Goal: Communication & Community: Answer question/provide support

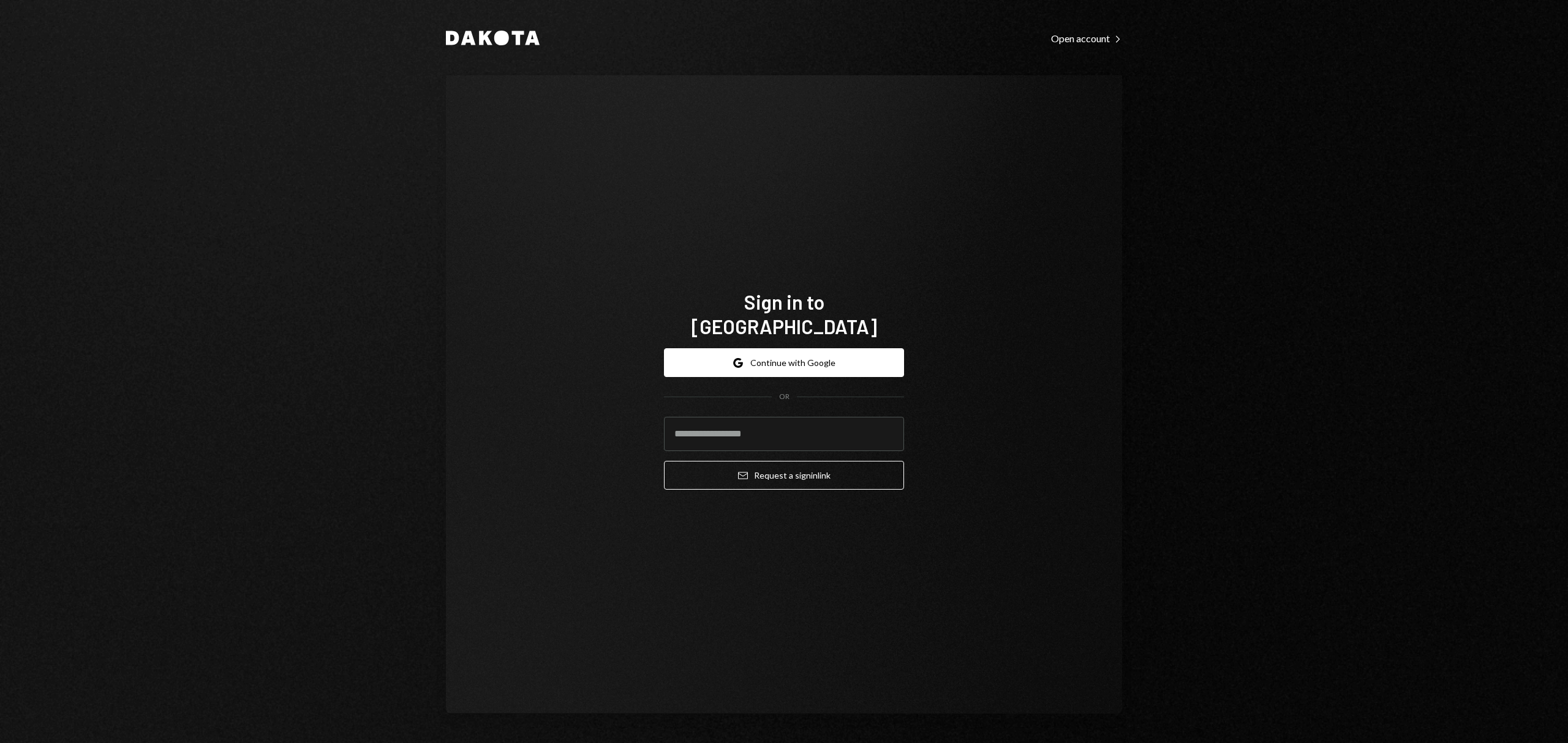
click at [758, 373] on form "Google Continue with Google OR Email Request a sign in link" at bounding box center [784, 419] width 240 height 141
click at [758, 355] on button "Google Continue with Google" at bounding box center [784, 363] width 240 height 29
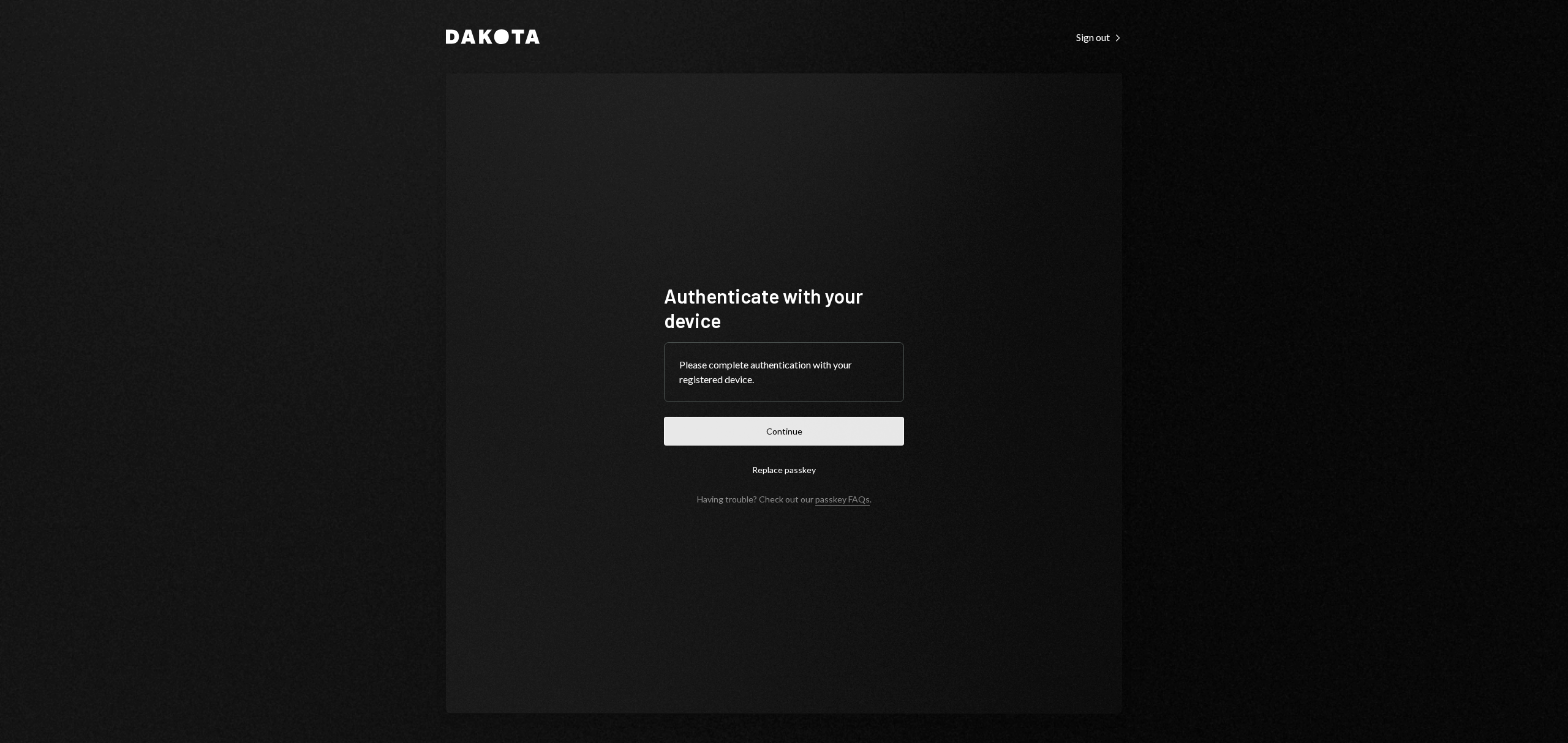
click at [804, 420] on button "Continue" at bounding box center [784, 431] width 240 height 29
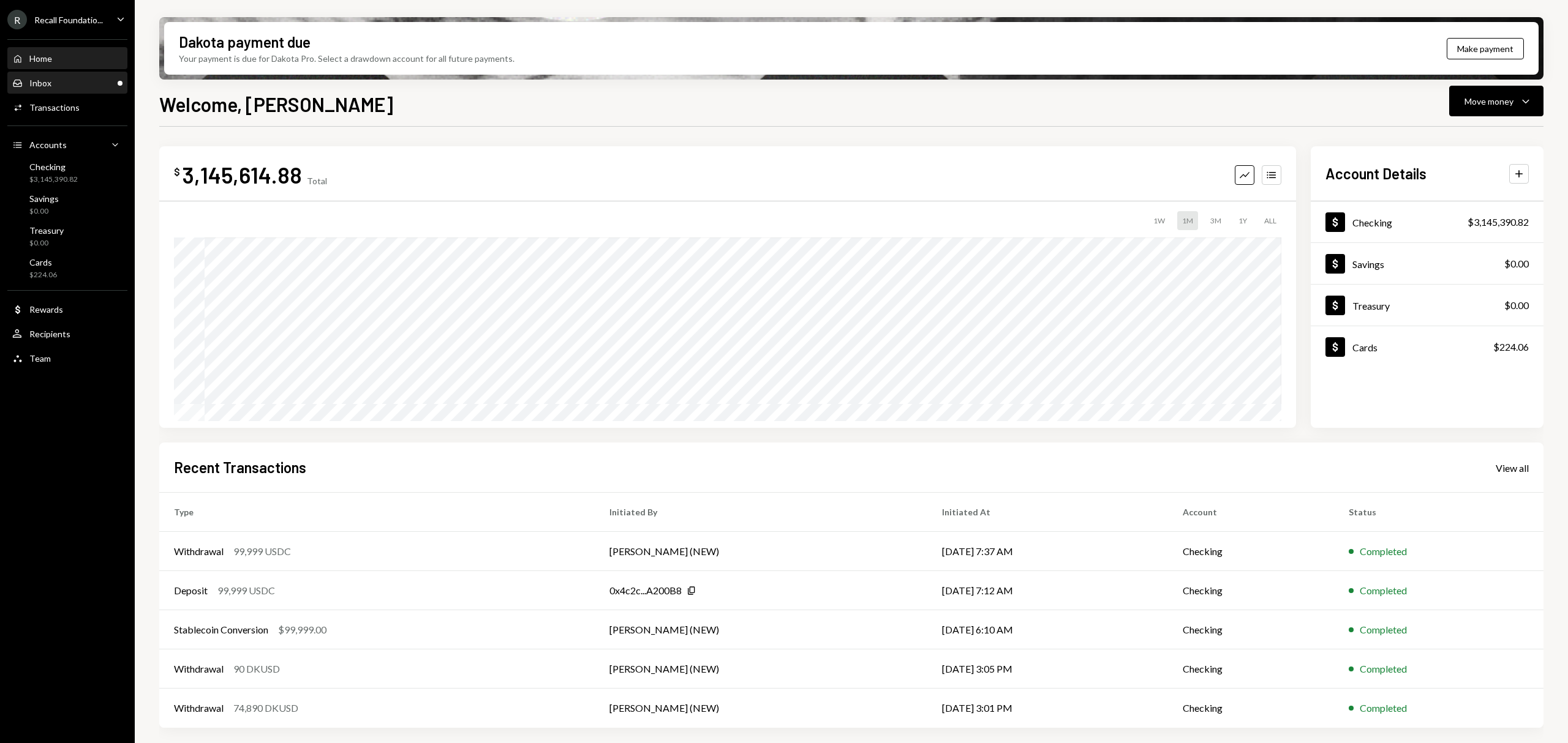
click at [79, 79] on div "Inbox Inbox" at bounding box center [68, 83] width 110 height 11
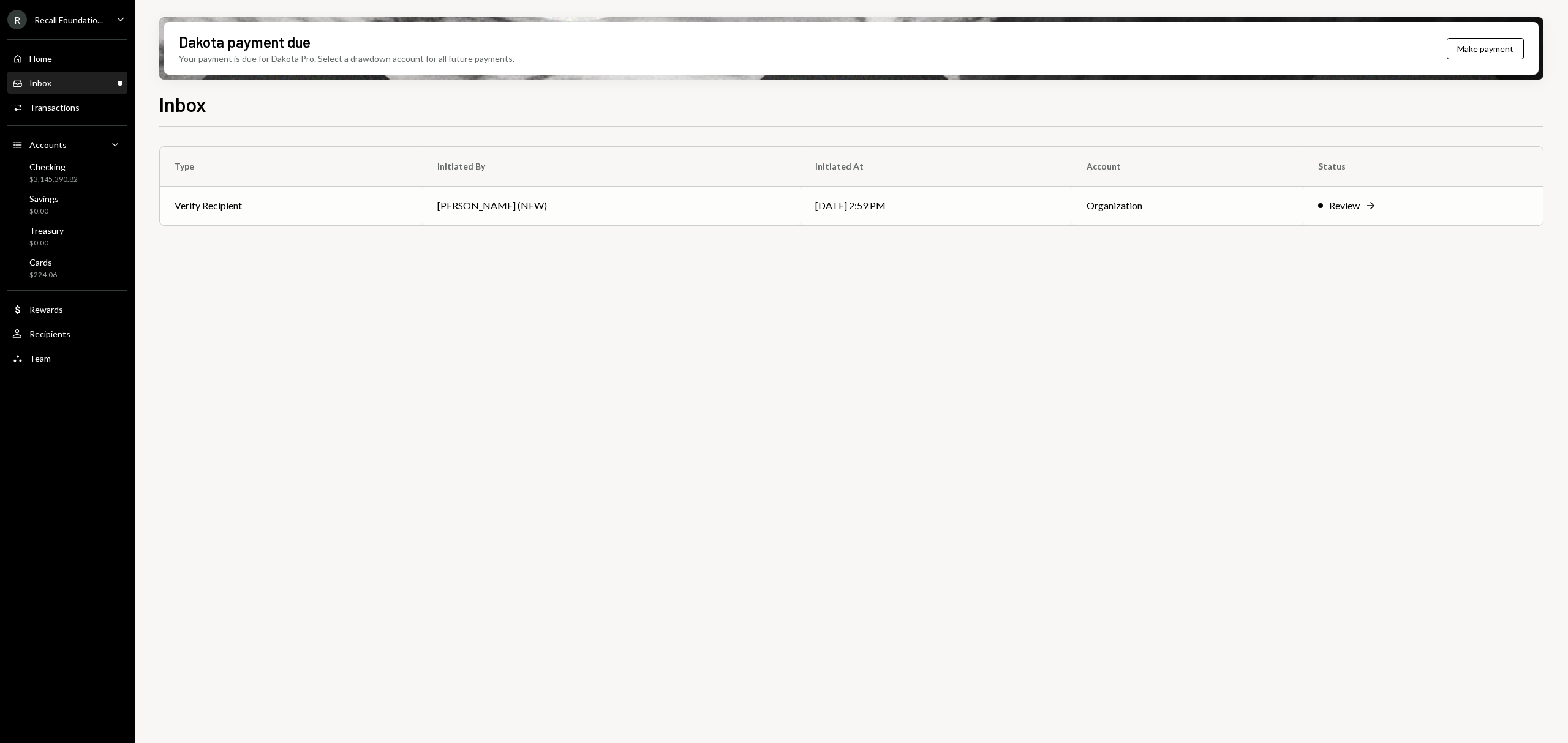
click at [379, 203] on td "Verify Recipient" at bounding box center [291, 206] width 263 height 39
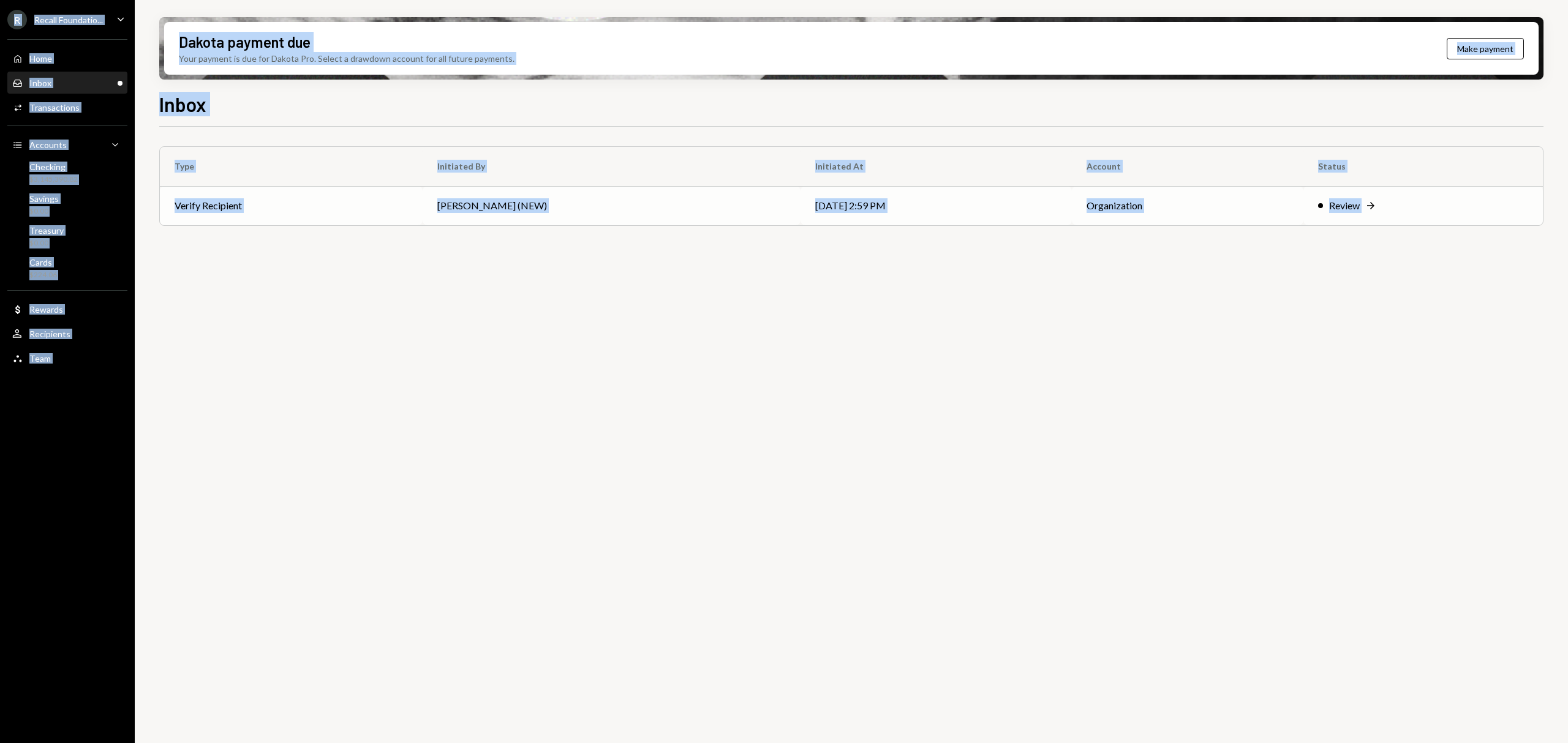
click at [379, 203] on div "R Recall Foundatio... Caret Down Home Home Inbox Inbox Activities Transactions …" at bounding box center [784, 371] width 1568 height 743
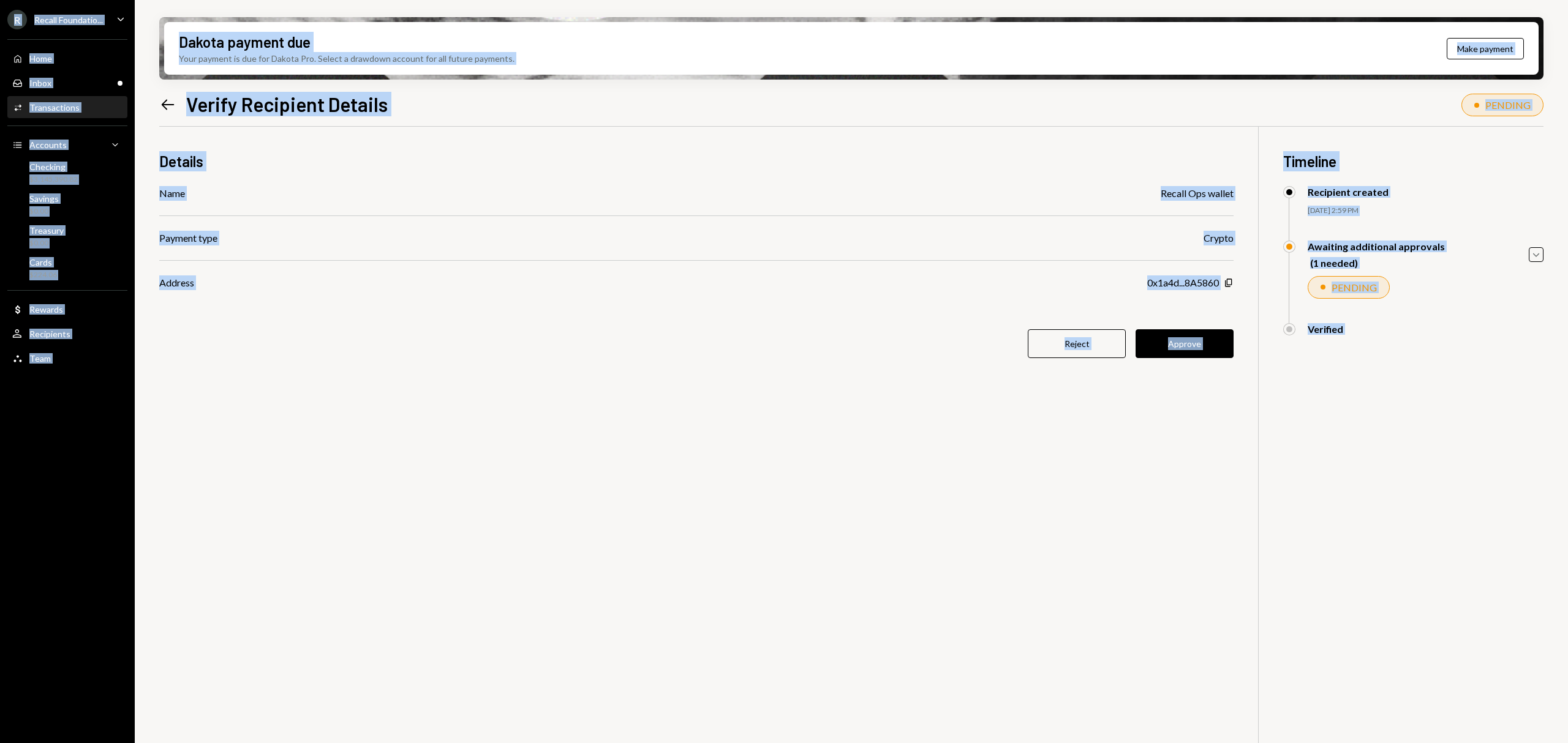
click at [424, 339] on div "Reject Approve" at bounding box center [696, 343] width 1074 height 29
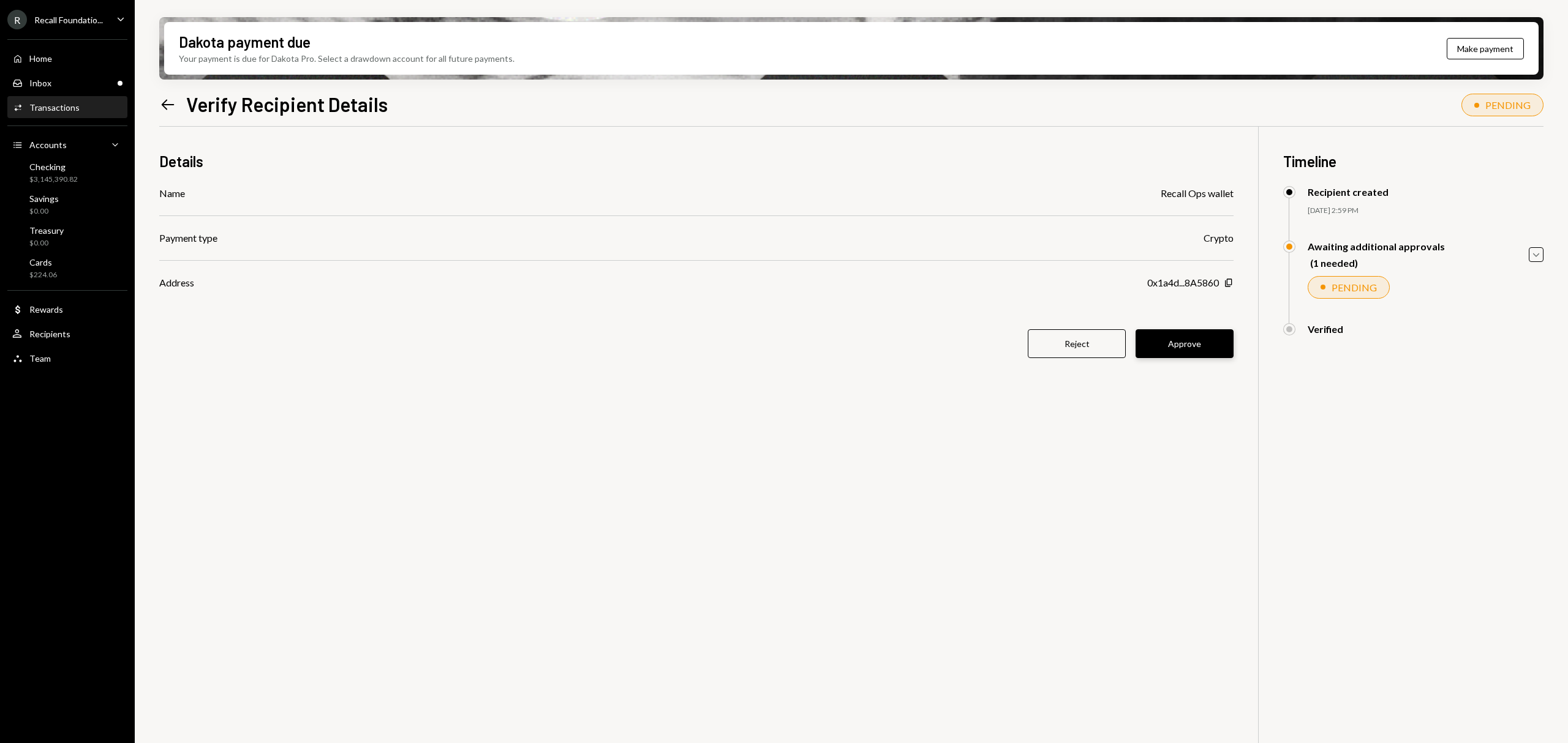
click at [1213, 346] on button "Approve" at bounding box center [1184, 343] width 98 height 29
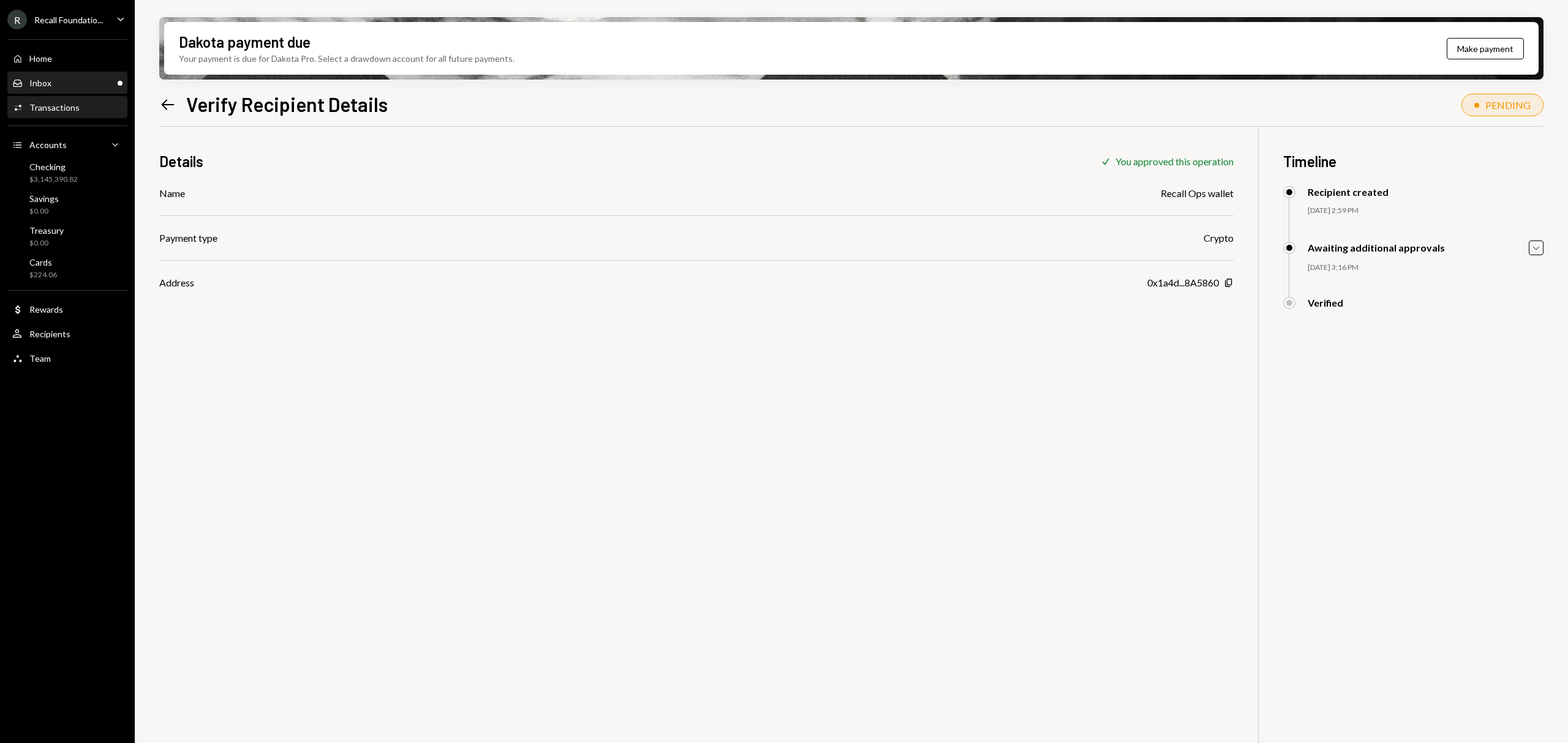
click at [77, 79] on div "Inbox Inbox" at bounding box center [68, 83] width 110 height 11
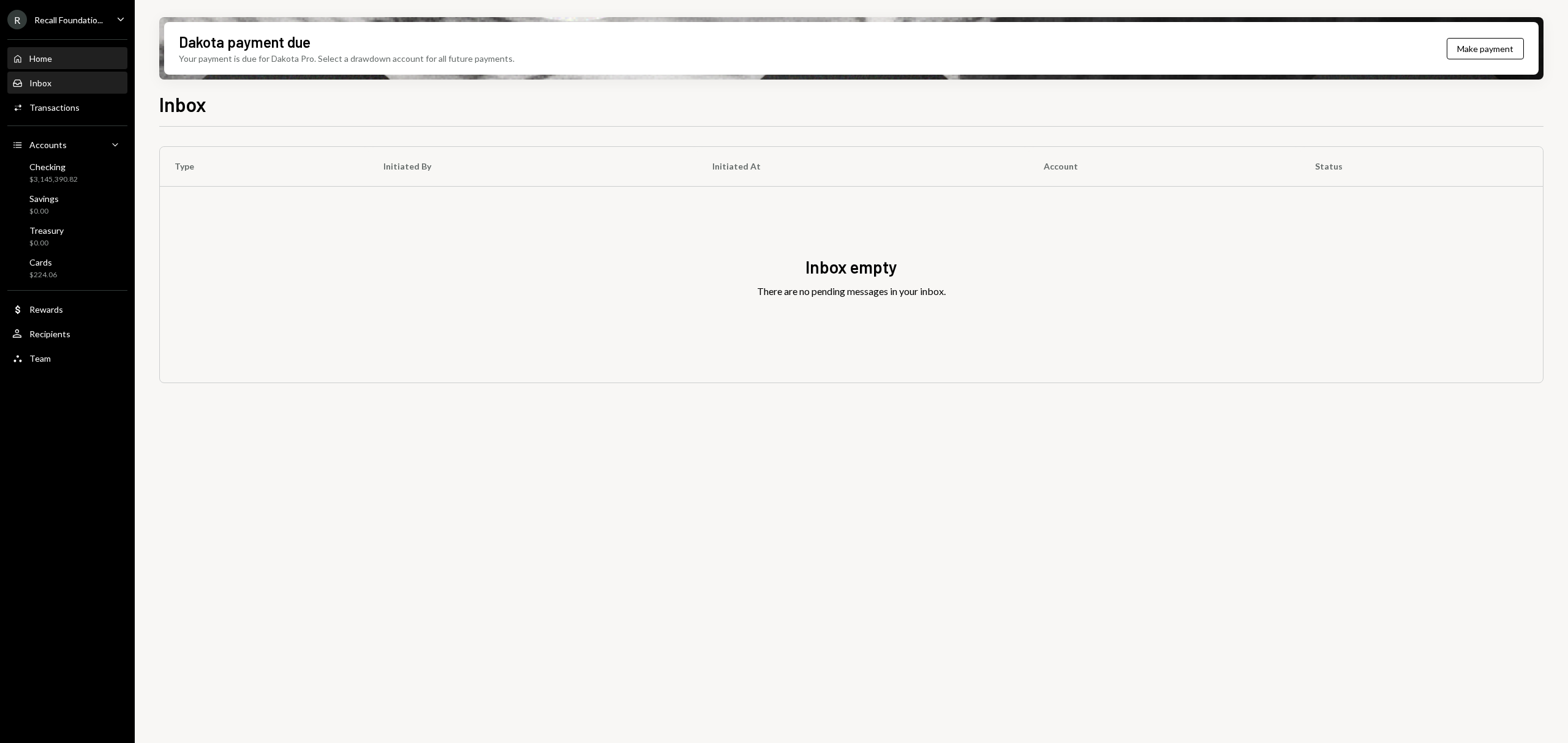
click at [79, 62] on div "Home Home" at bounding box center [68, 58] width 110 height 11
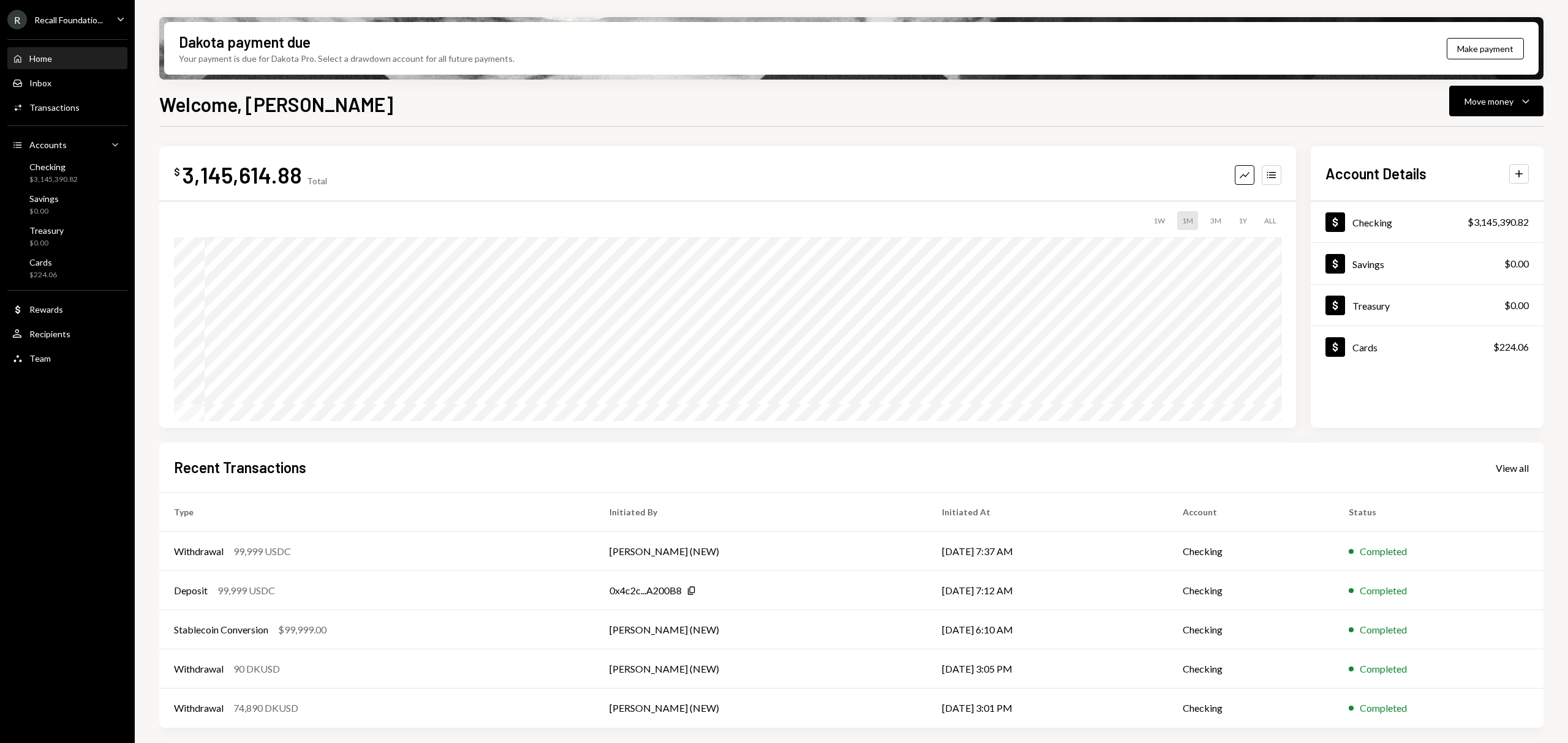
click at [102, 27] on div "R Recall Foundatio..." at bounding box center [55, 19] width 95 height 19
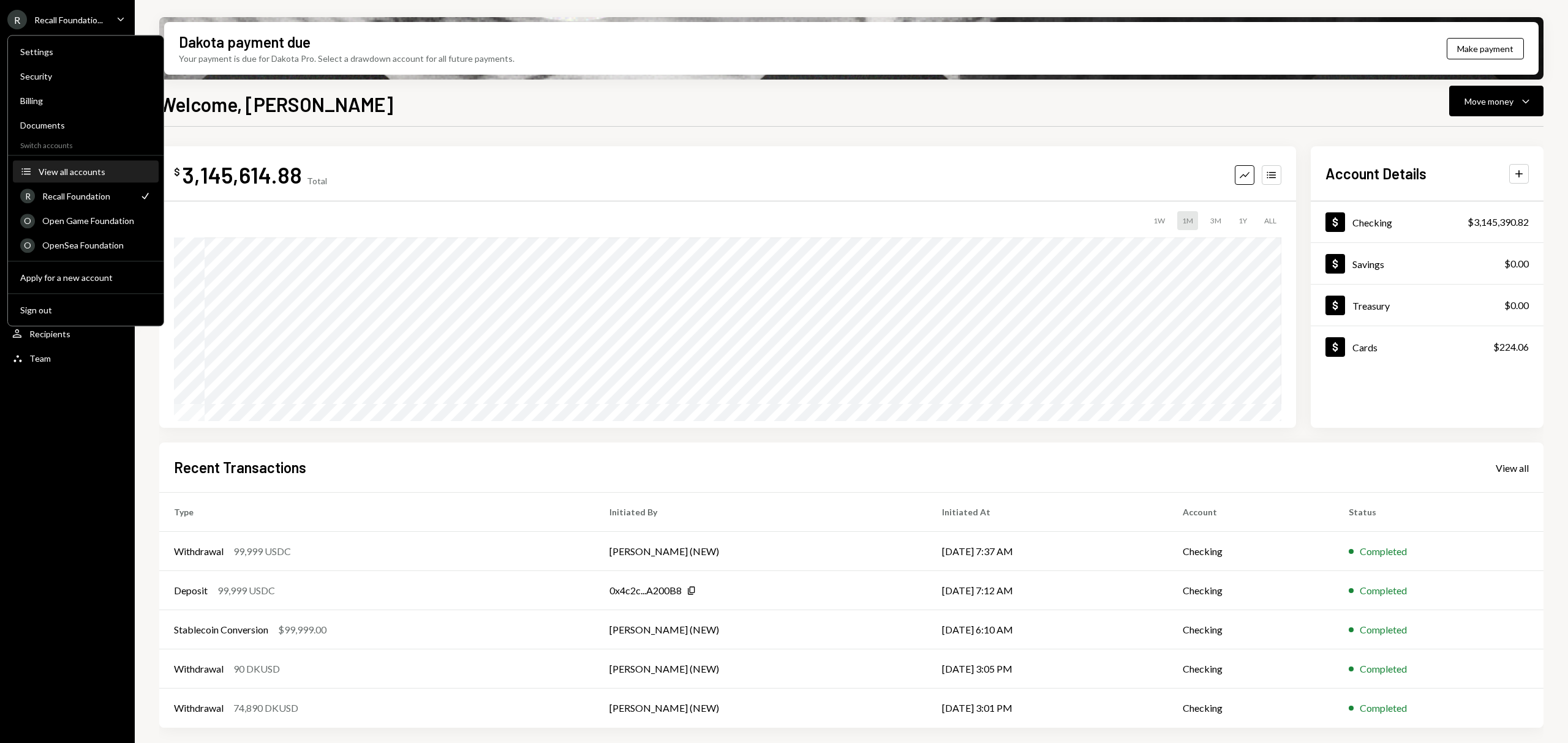
click at [102, 175] on div "View all accounts" at bounding box center [95, 172] width 113 height 10
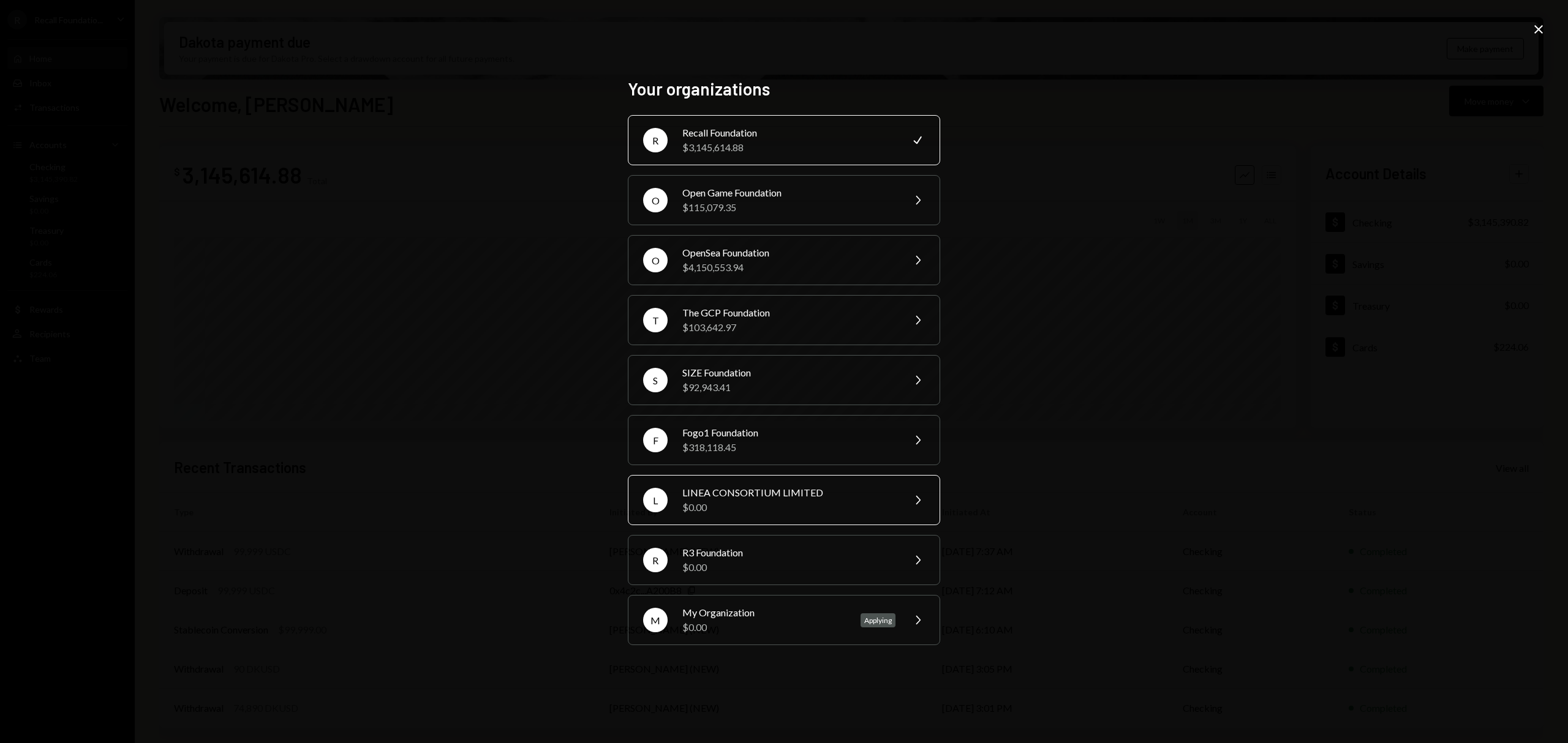
click at [760, 522] on div "L LINEA CONSORTIUM LIMITED $0.00 Chevron Right" at bounding box center [784, 500] width 312 height 50
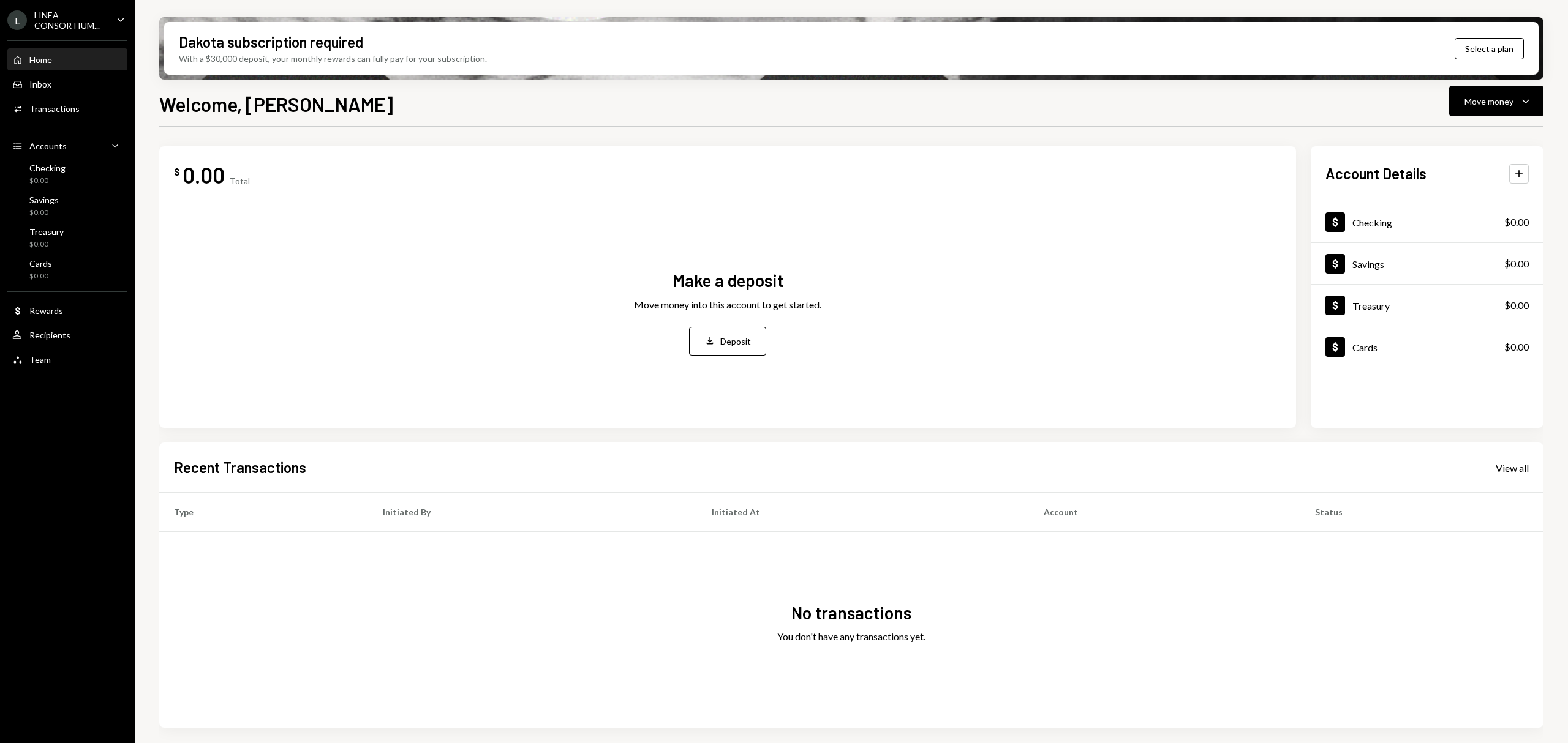
click at [103, 27] on div "LINEA CONSORTIUM..." at bounding box center [70, 20] width 72 height 21
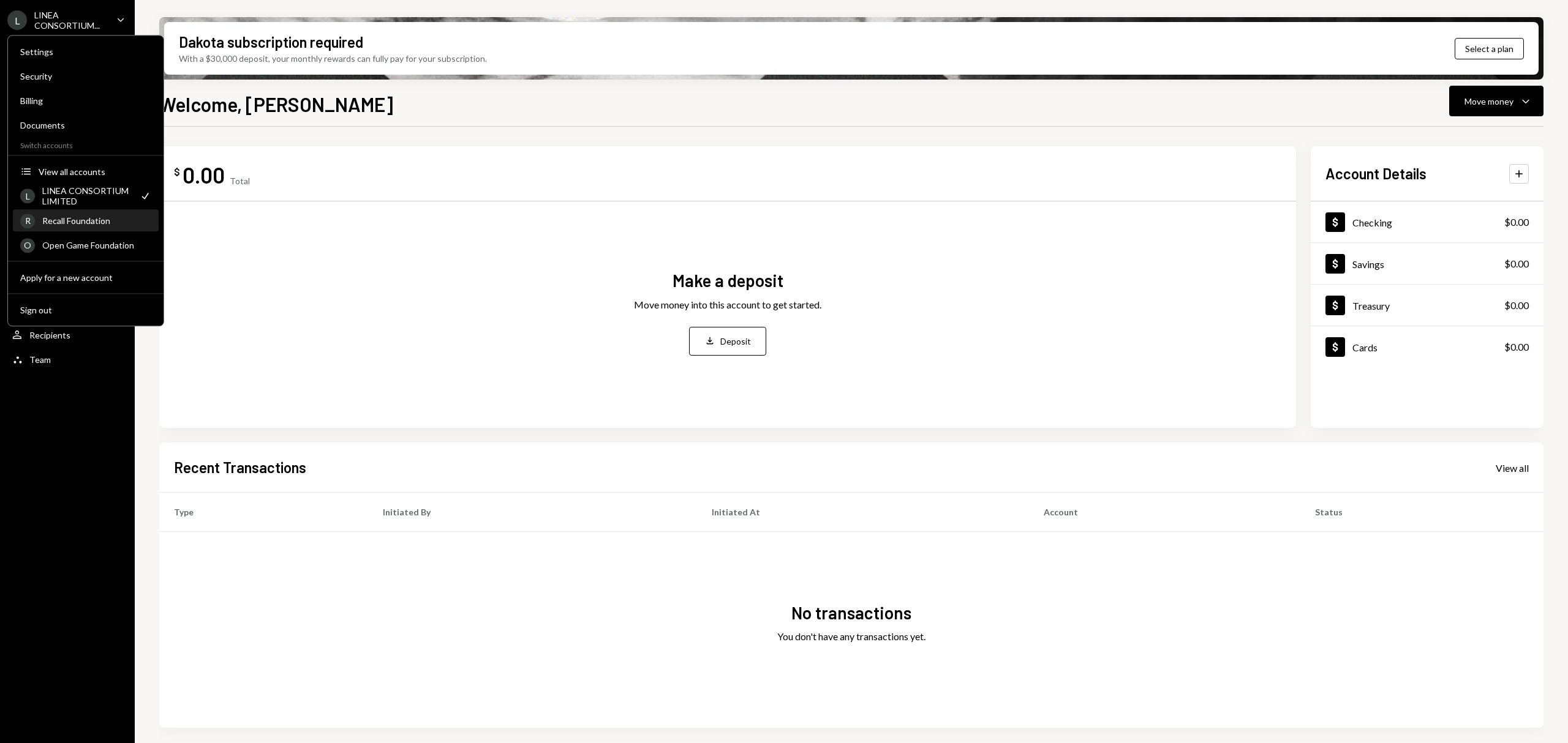
click at [102, 217] on div "Recall Foundation" at bounding box center [97, 221] width 109 height 10
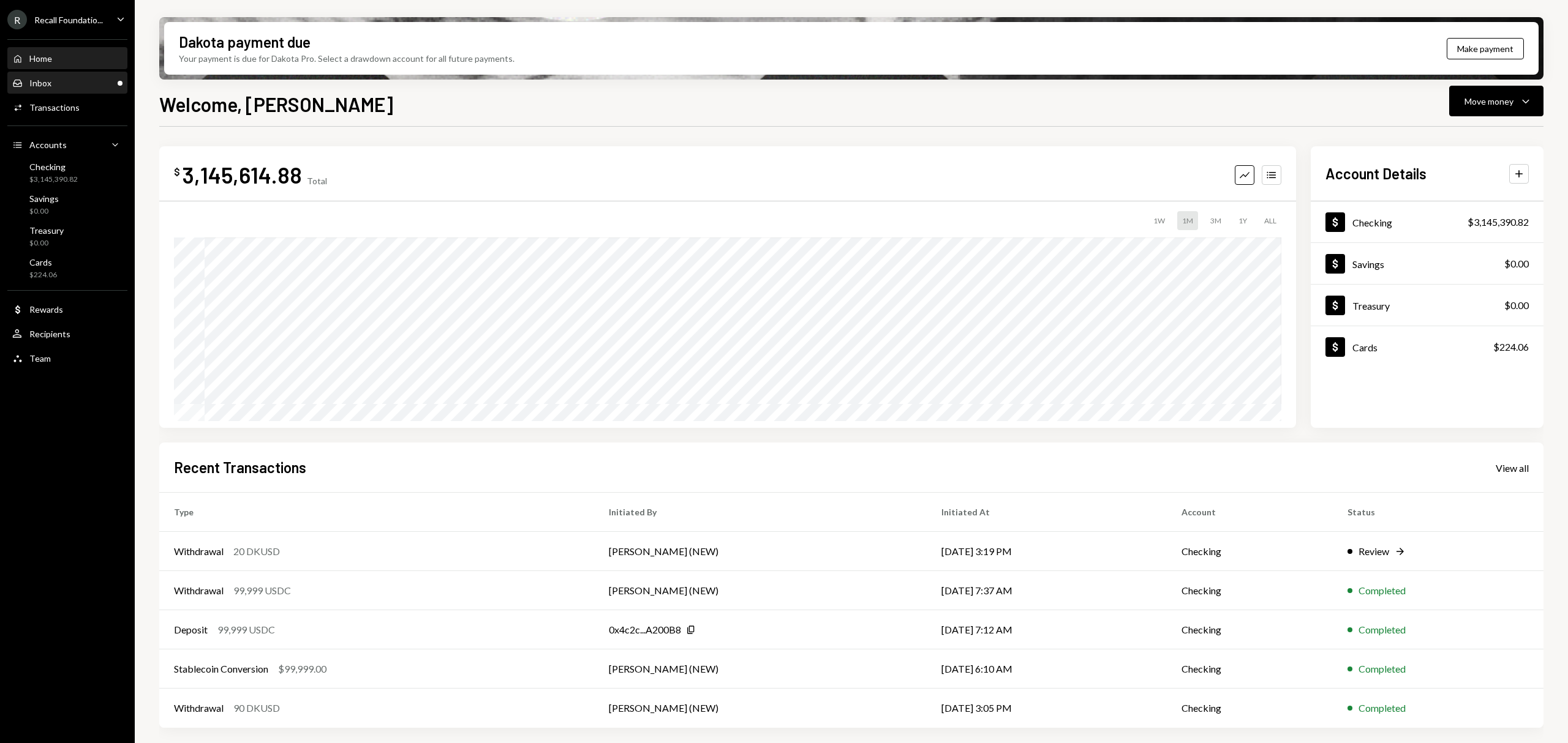
click at [106, 91] on div "Inbox Inbox" at bounding box center [68, 83] width 110 height 21
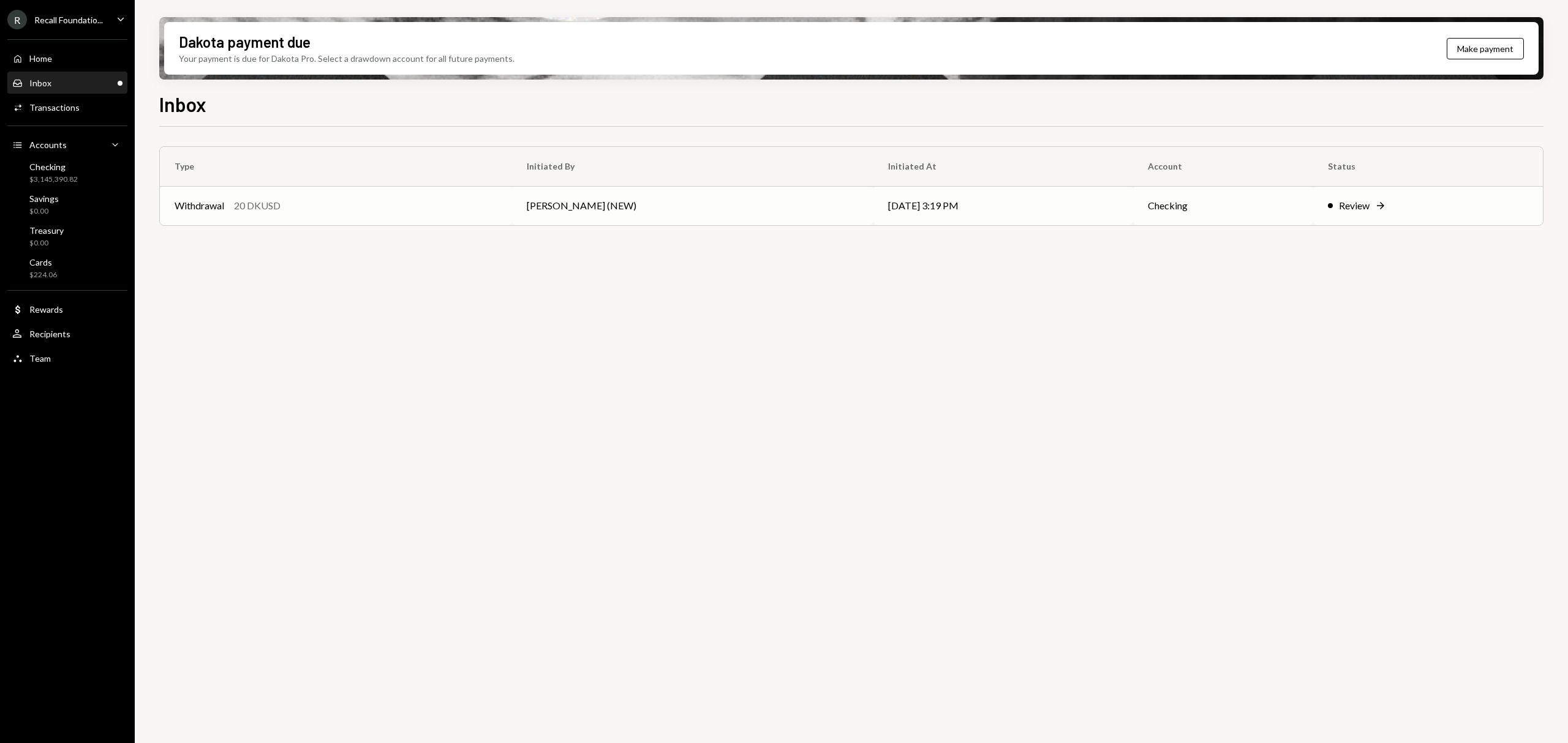
click at [1154, 212] on td "Checking" at bounding box center [1223, 206] width 180 height 39
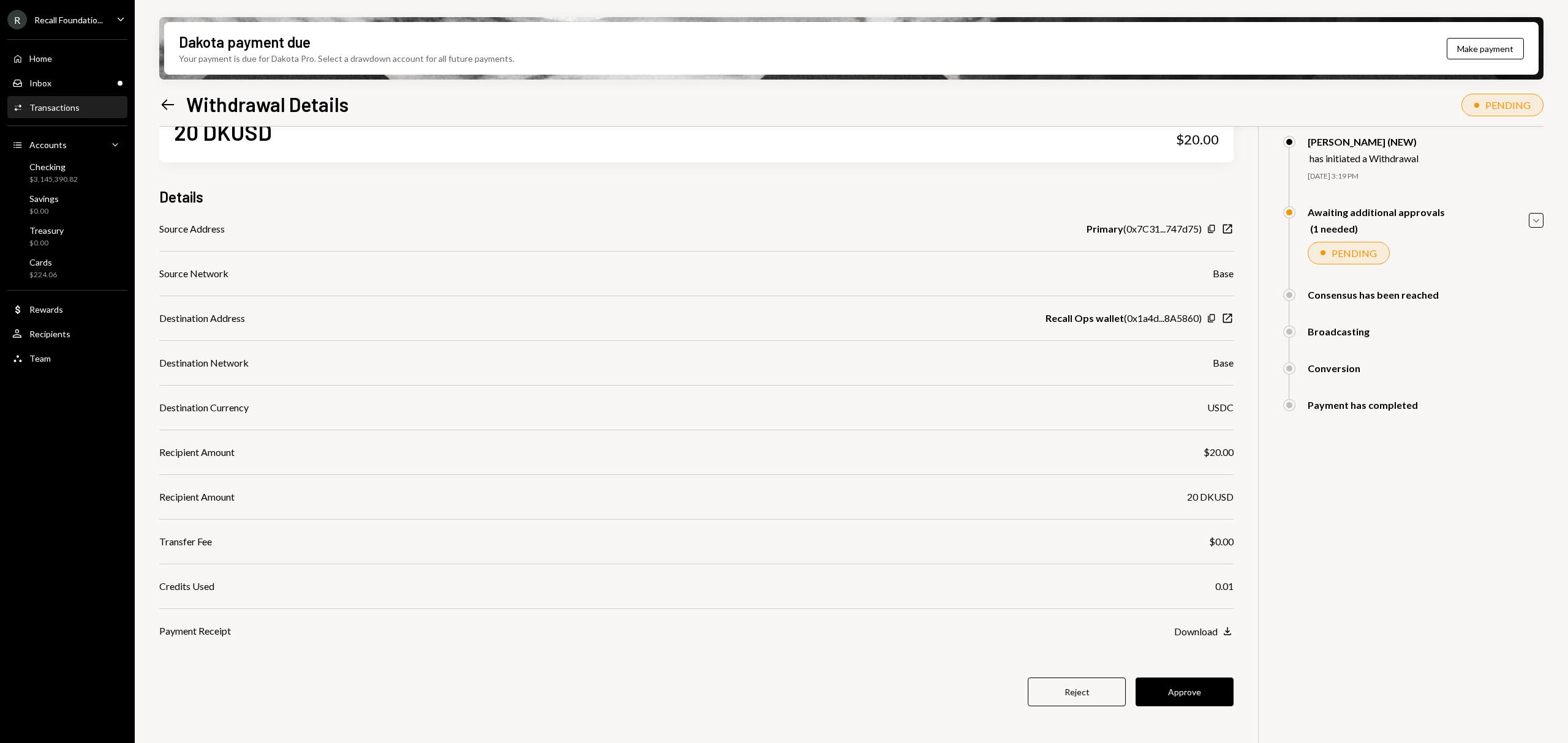
scroll to position [98, 0]
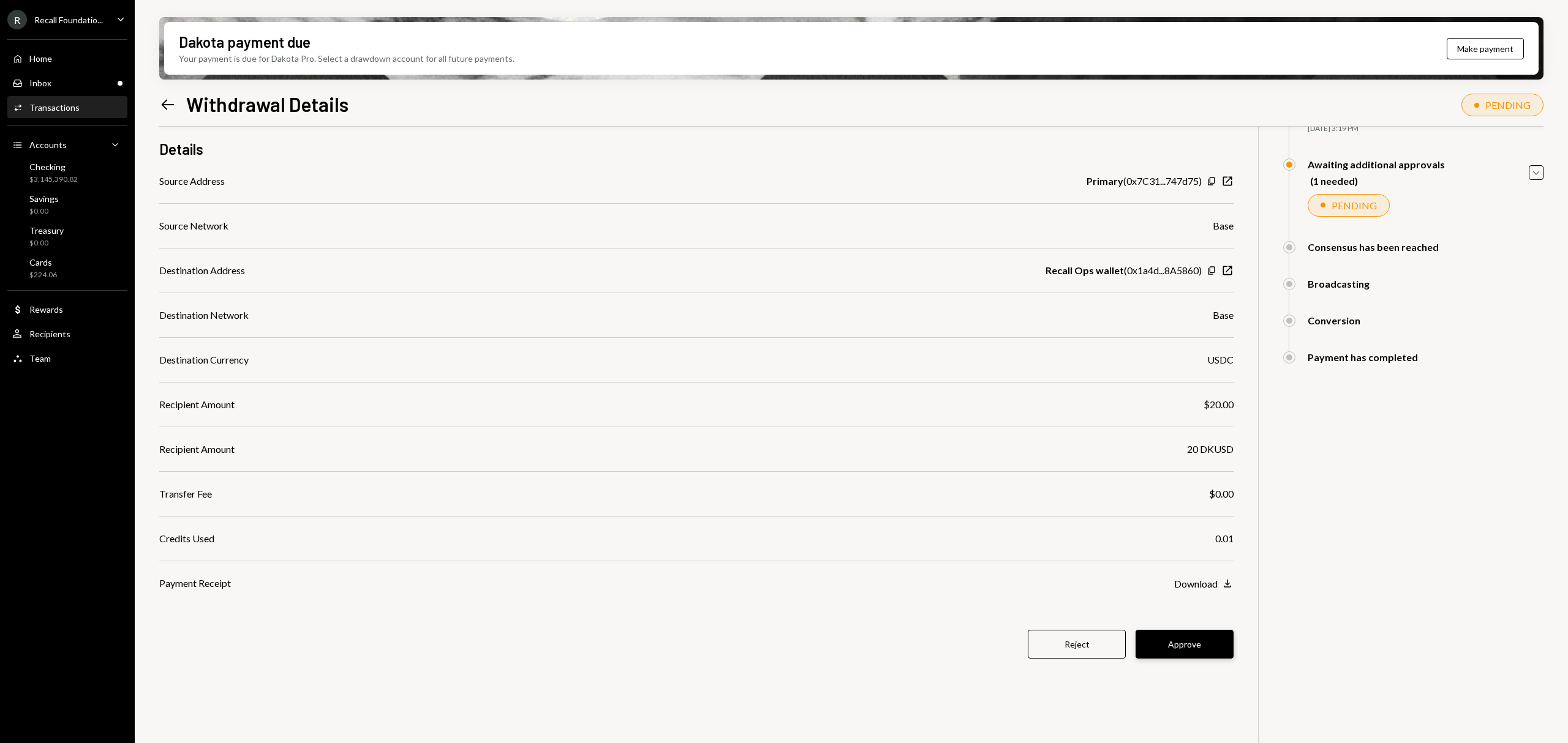
click at [1231, 648] on button "Approve" at bounding box center [1184, 644] width 98 height 29
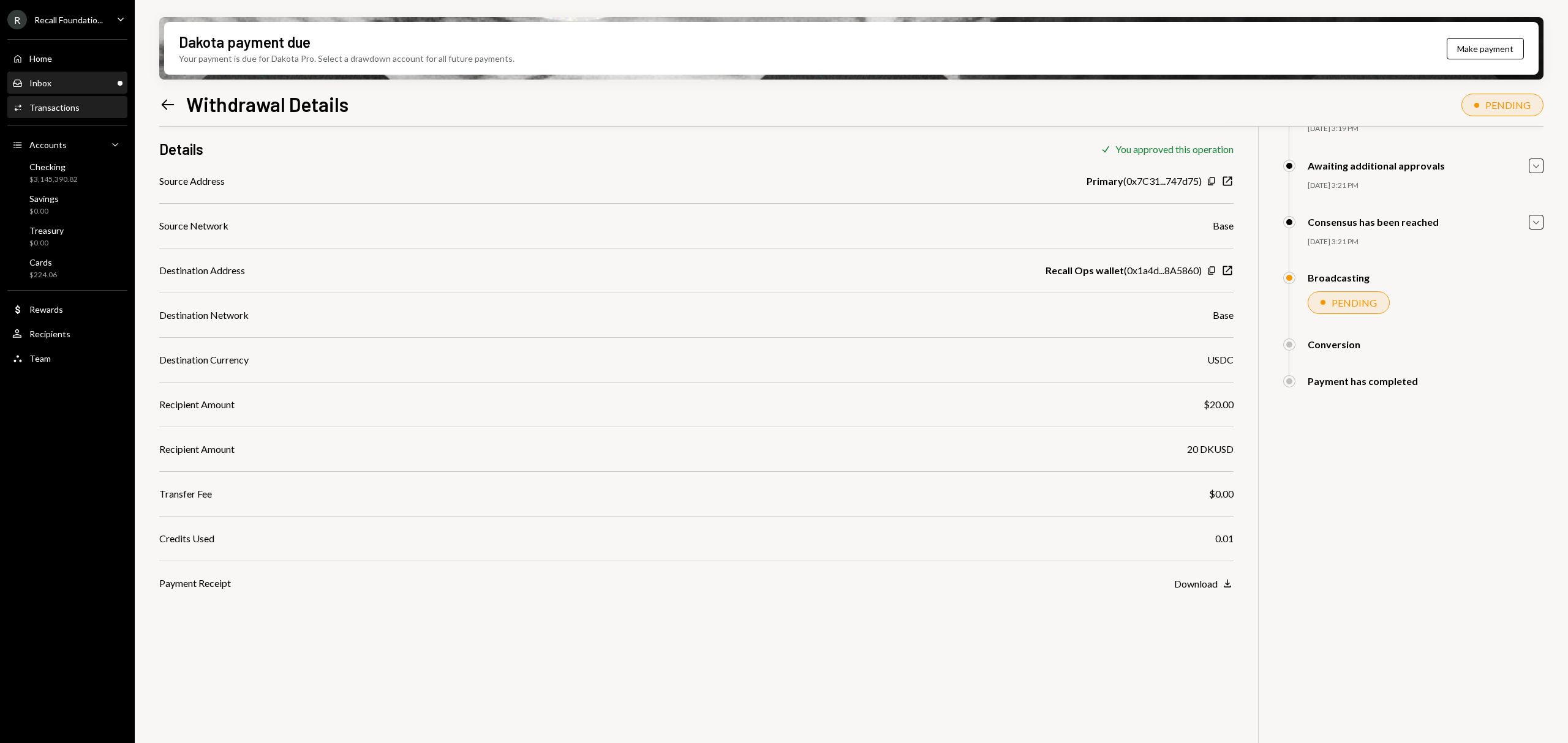
click at [59, 78] on div "Inbox Inbox" at bounding box center [68, 83] width 110 height 11
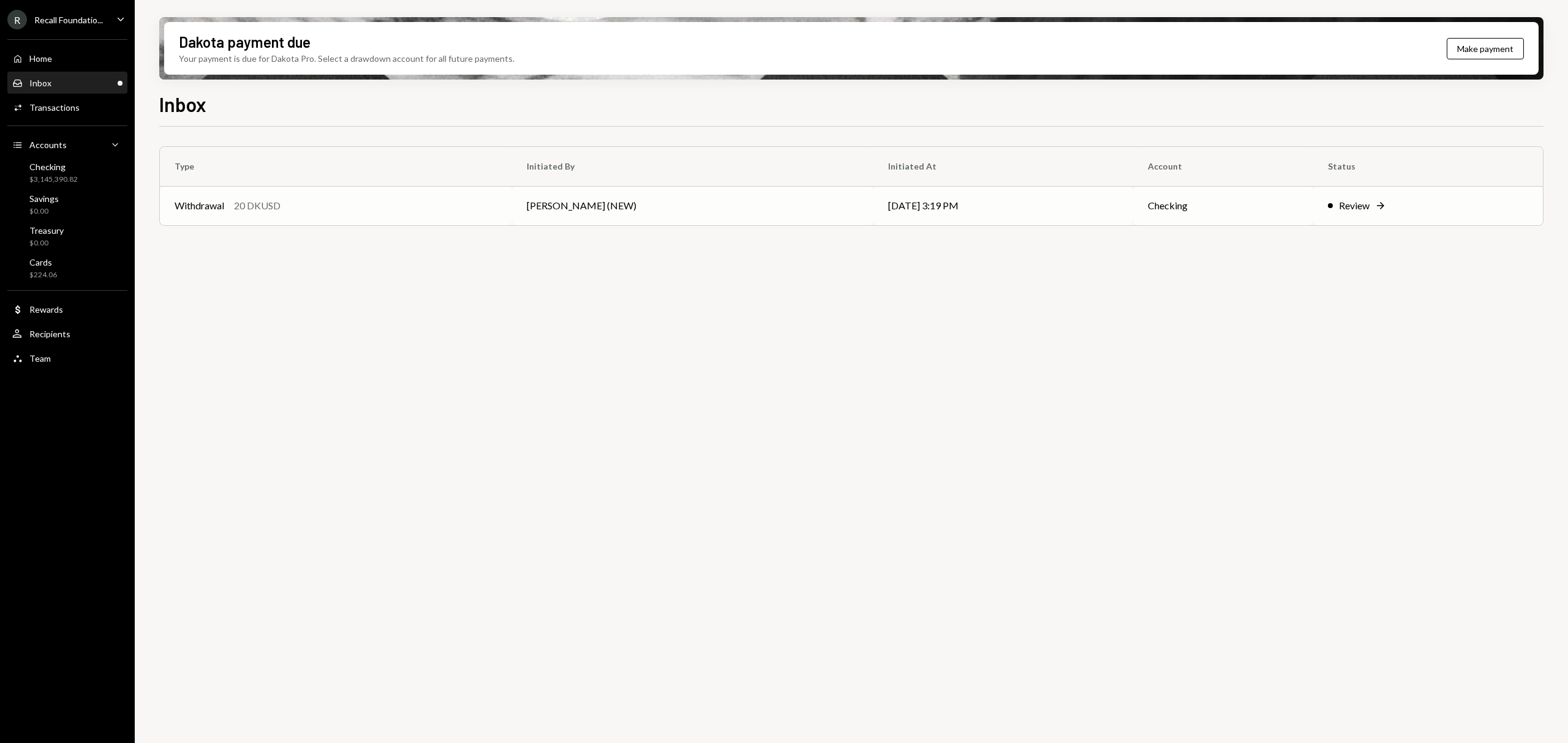
click at [1245, 215] on td "Checking" at bounding box center [1223, 206] width 180 height 39
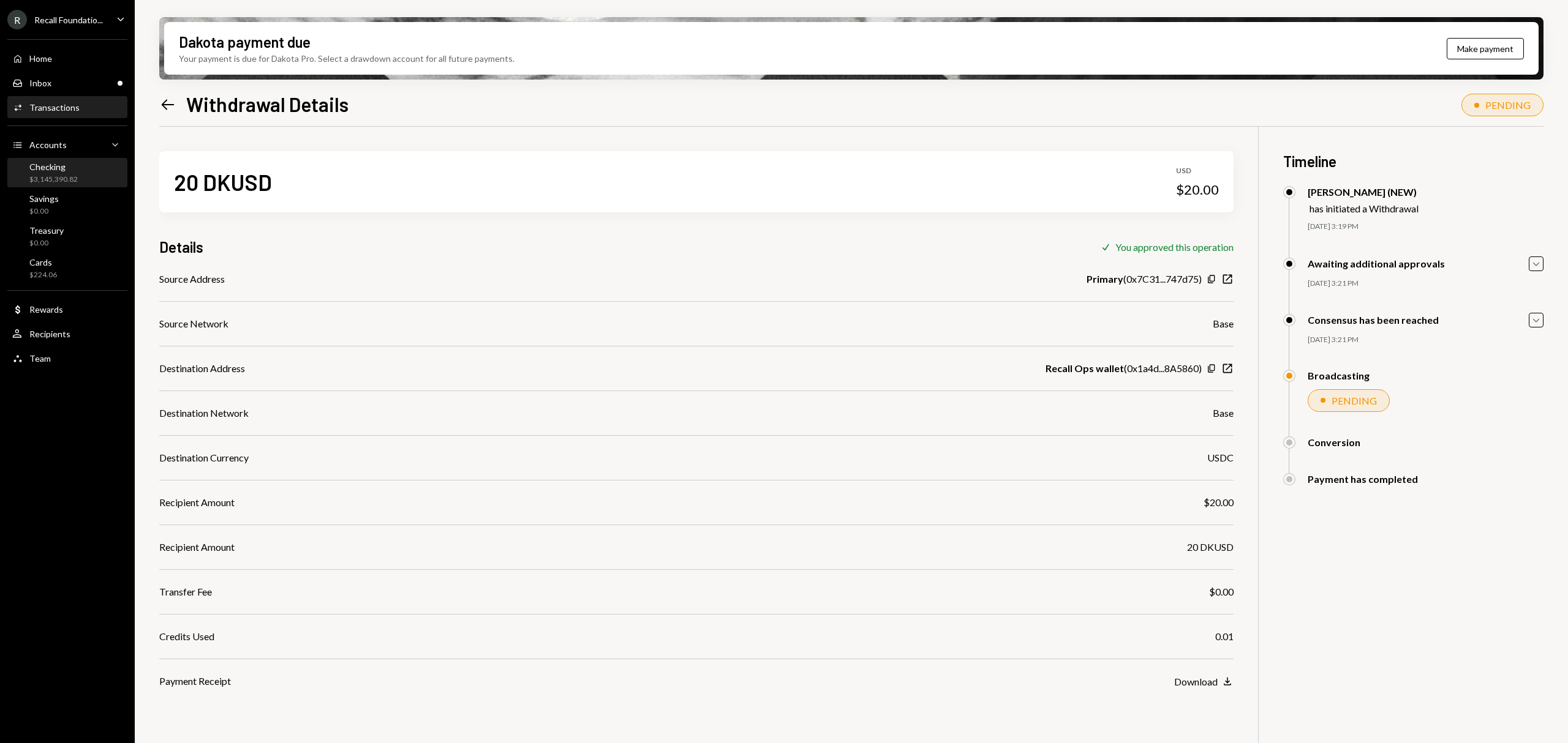
click at [62, 162] on div "Checking" at bounding box center [53, 167] width 49 height 10
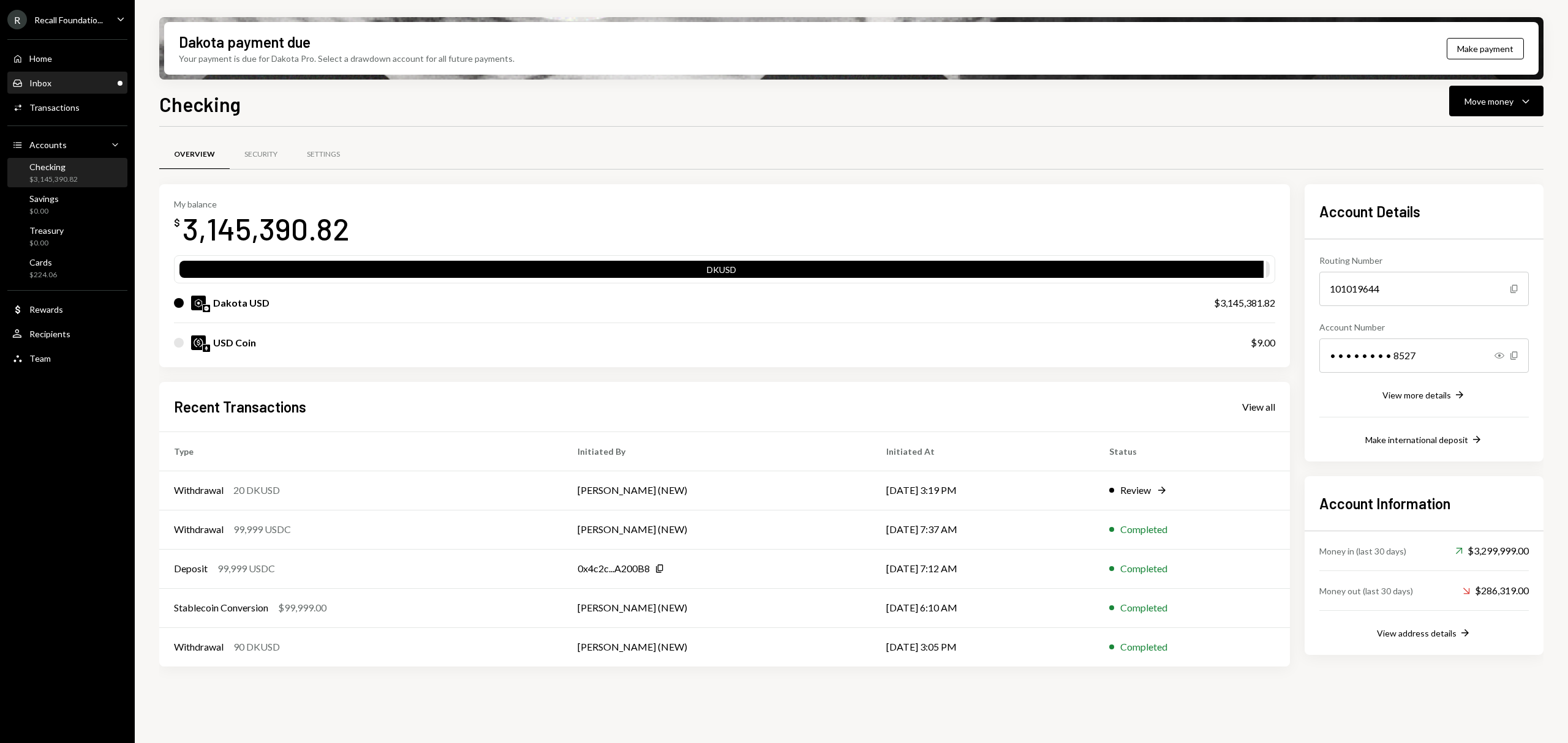
click at [76, 86] on div "Inbox Inbox" at bounding box center [68, 83] width 110 height 11
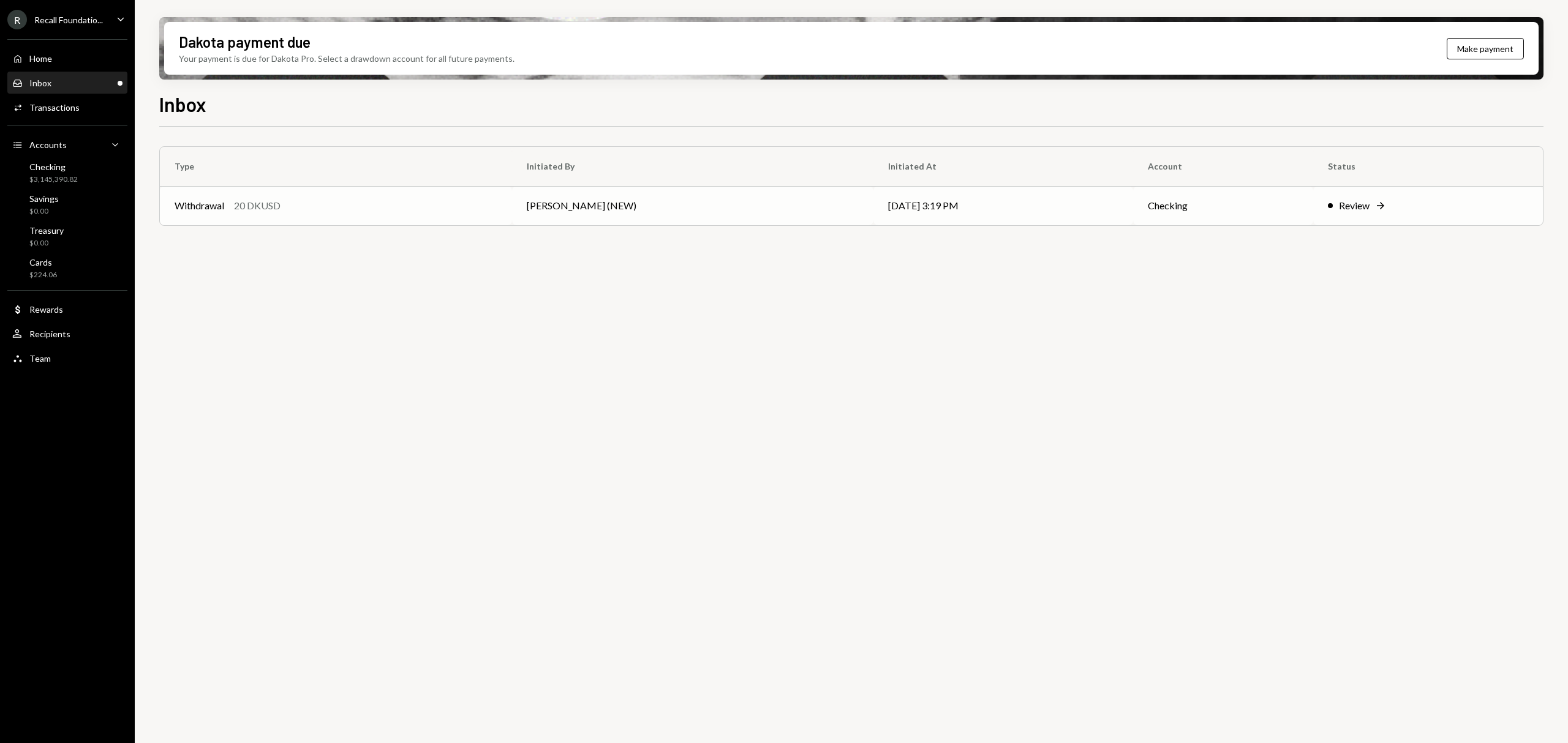
click at [1343, 196] on td "Review Right Arrow" at bounding box center [1428, 206] width 230 height 39
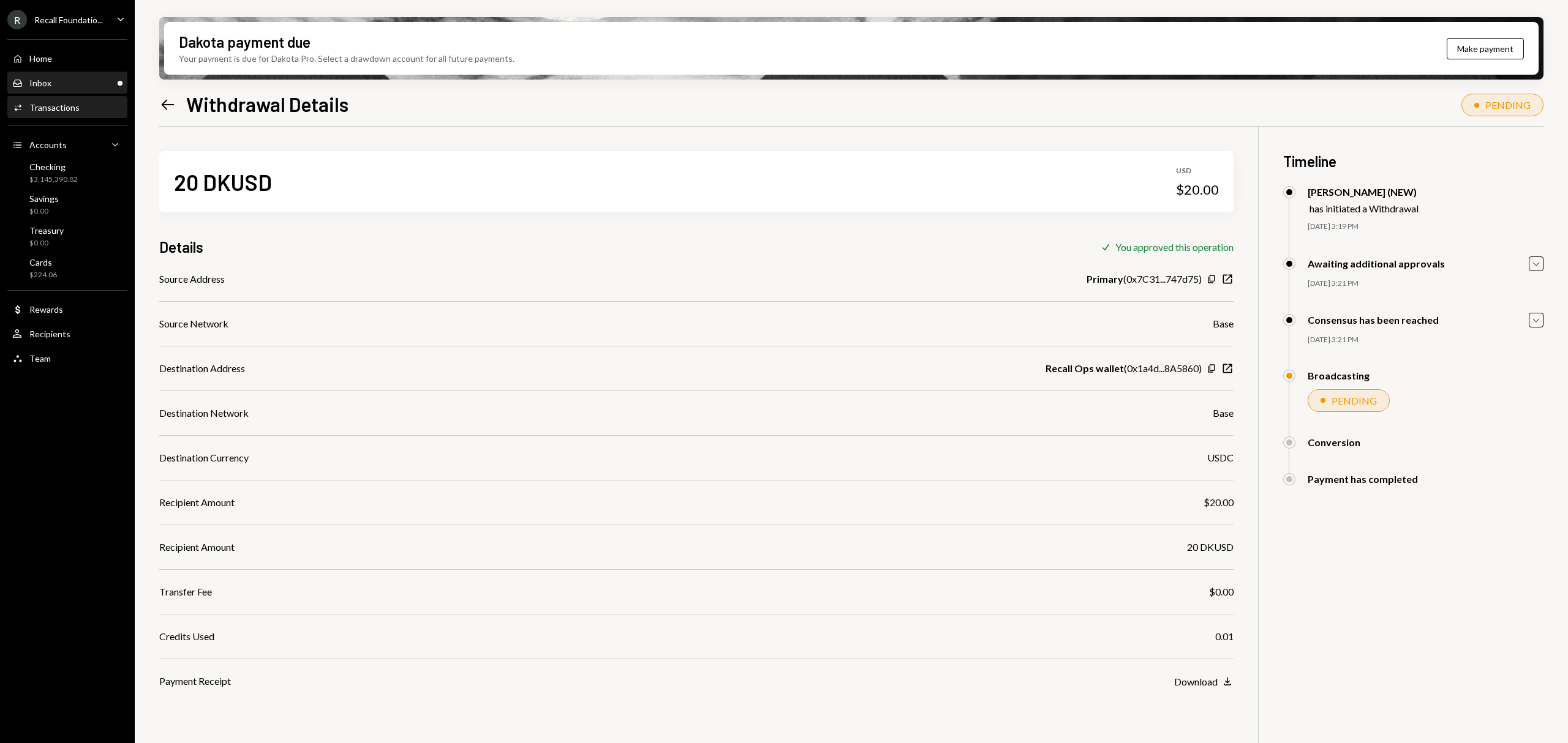
click at [18, 76] on div "Inbox Inbox" at bounding box center [68, 83] width 110 height 21
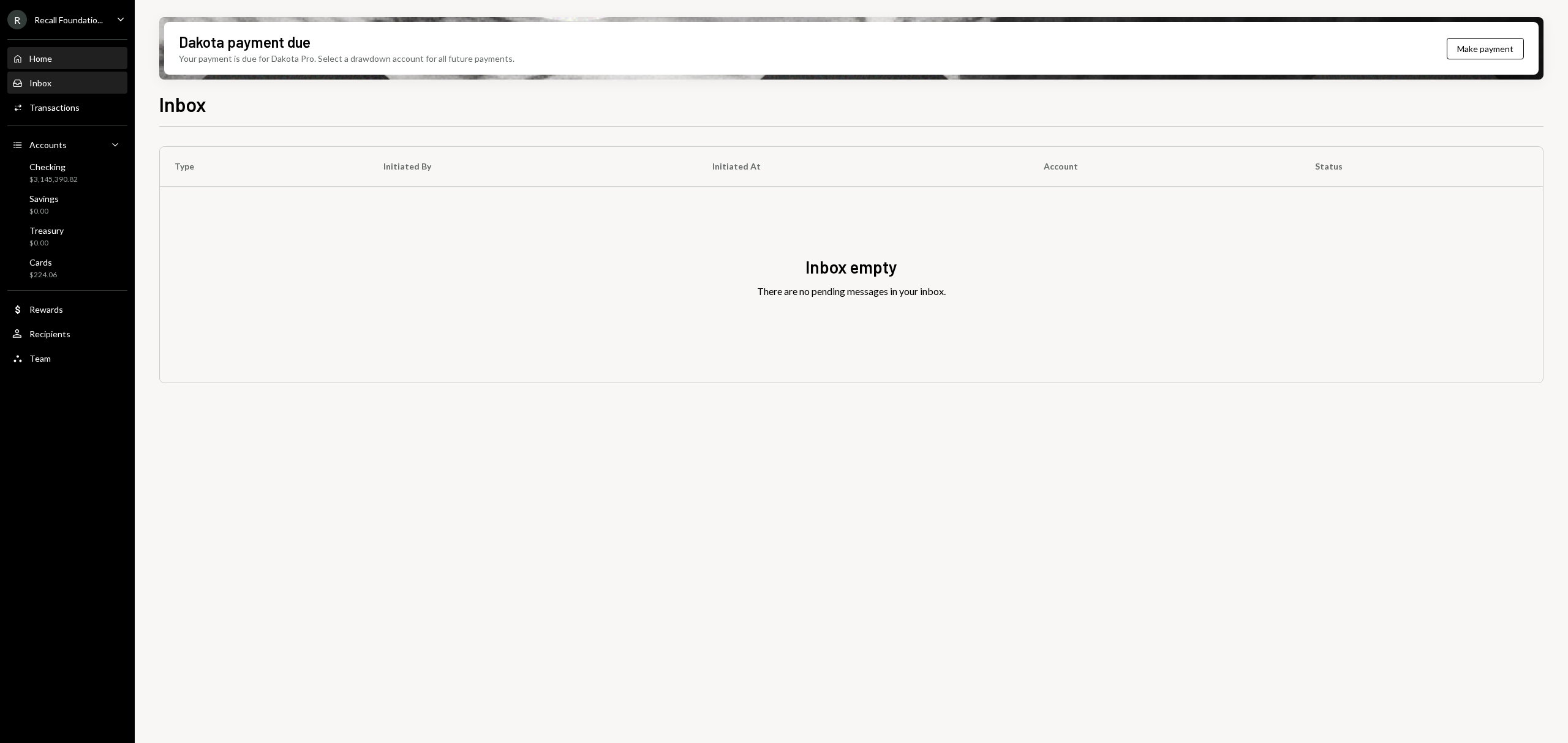
click at [56, 61] on div "Home Home" at bounding box center [68, 58] width 110 height 11
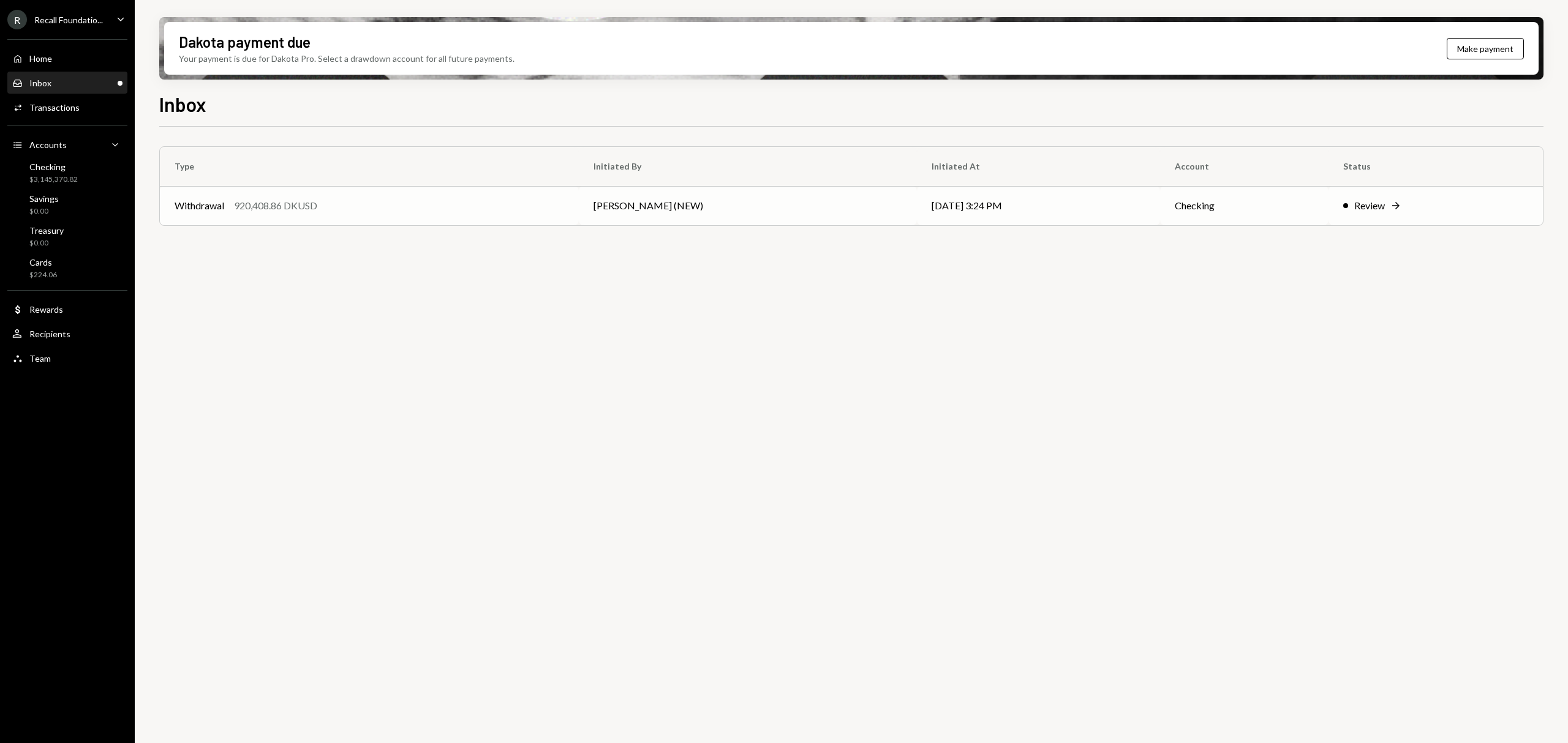
click at [400, 214] on td "Withdrawal 920,408.86 DKUSD" at bounding box center [369, 206] width 419 height 39
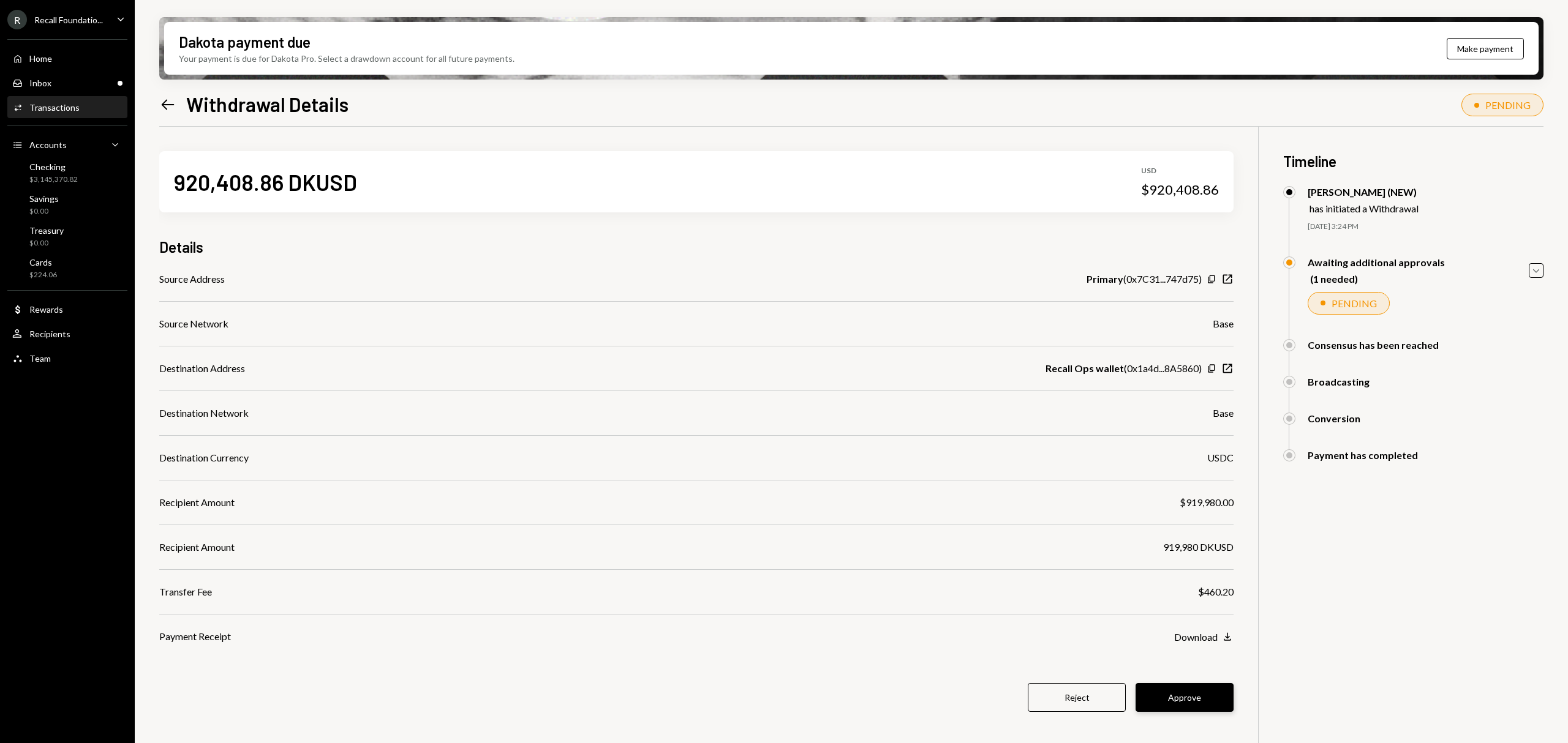
click at [1206, 700] on button "Approve" at bounding box center [1184, 698] width 98 height 29
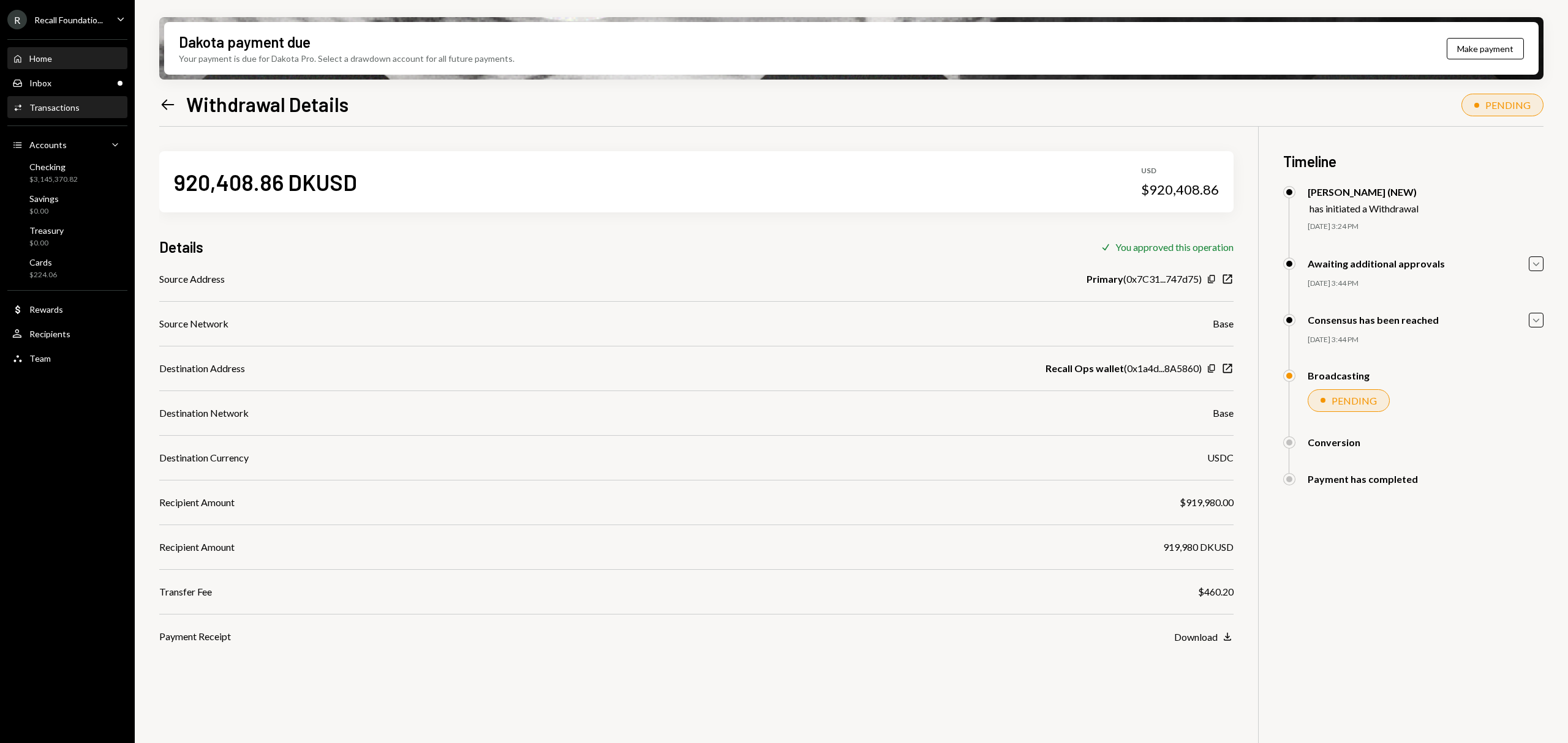
click at [67, 69] on div "Home Home" at bounding box center [68, 59] width 110 height 21
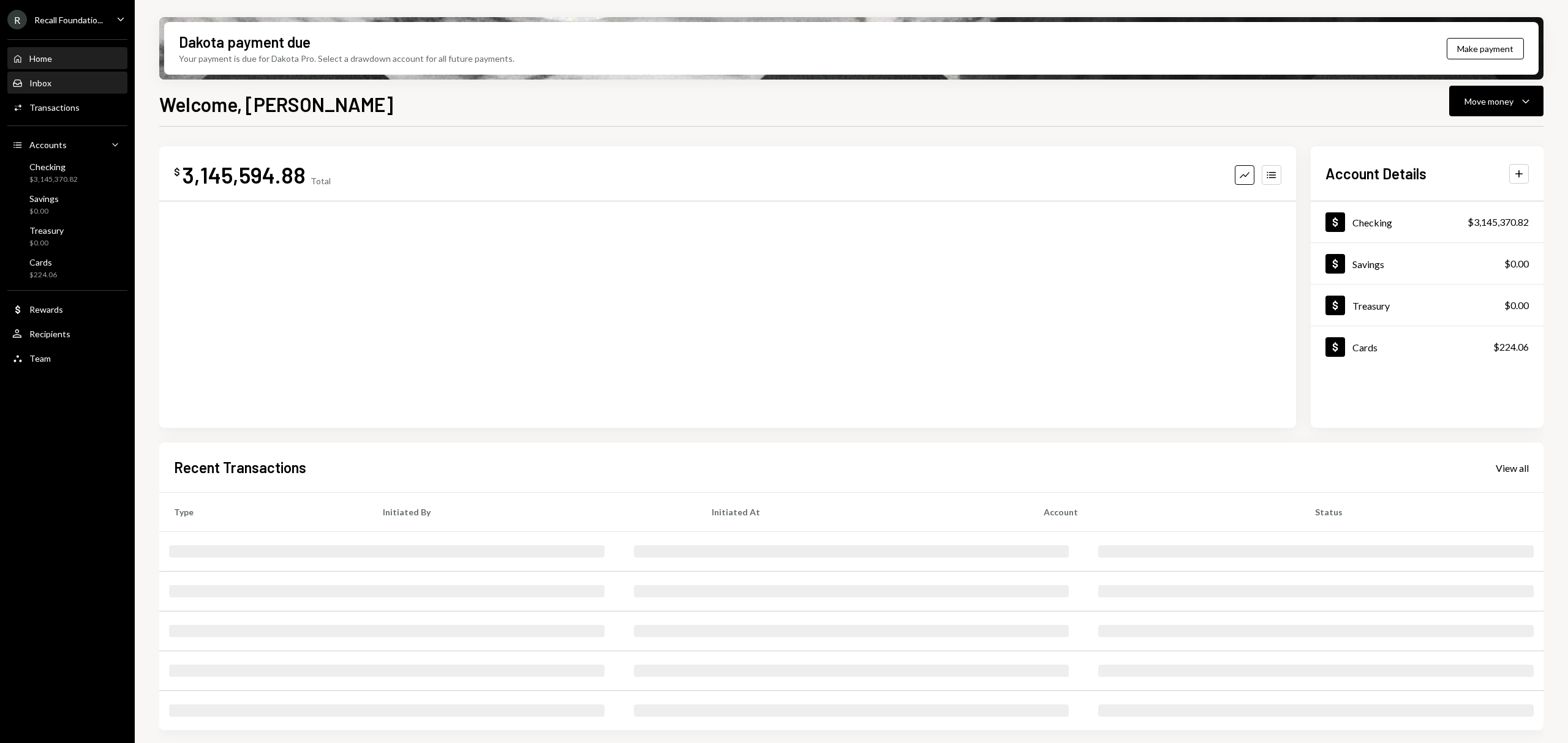
click at [67, 79] on div "Inbox Inbox" at bounding box center [68, 83] width 110 height 11
